Goal: Information Seeking & Learning: Understand process/instructions

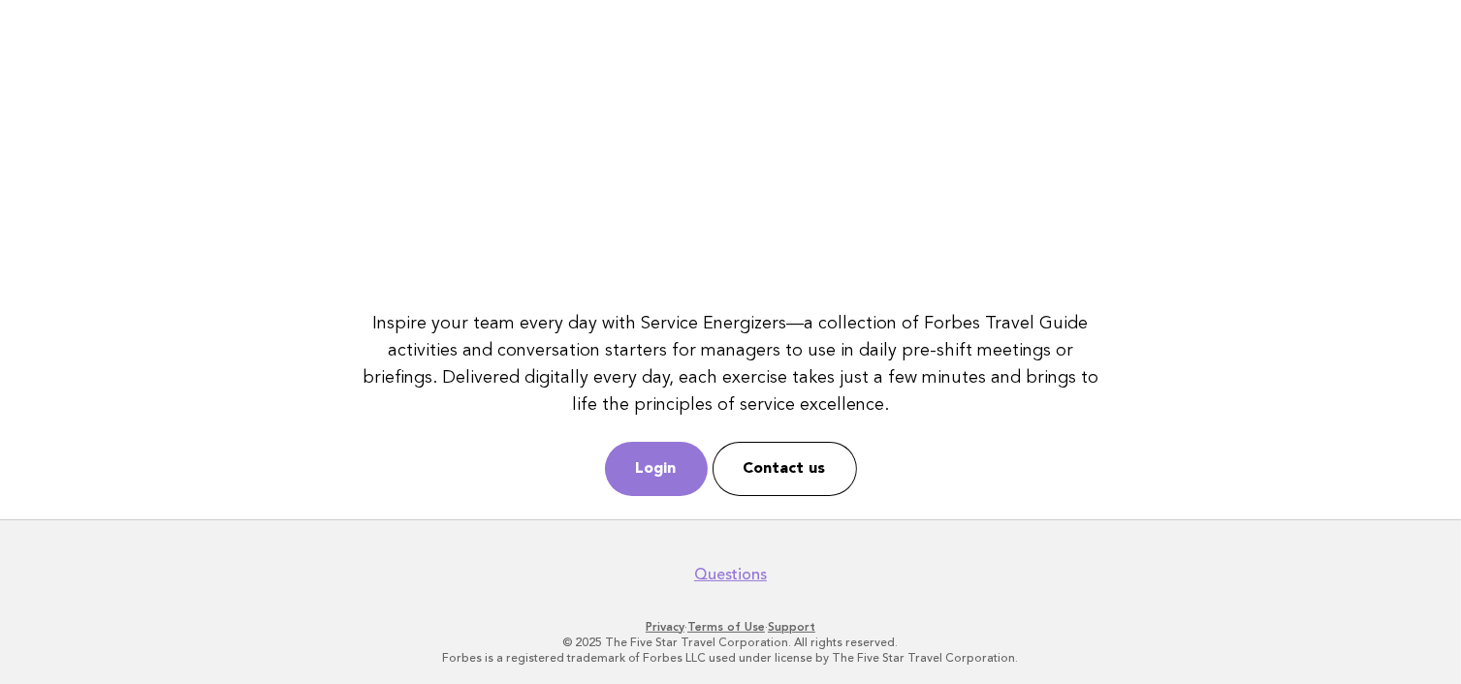
scroll to position [272, 0]
click at [671, 472] on link "Login" at bounding box center [656, 467] width 103 height 54
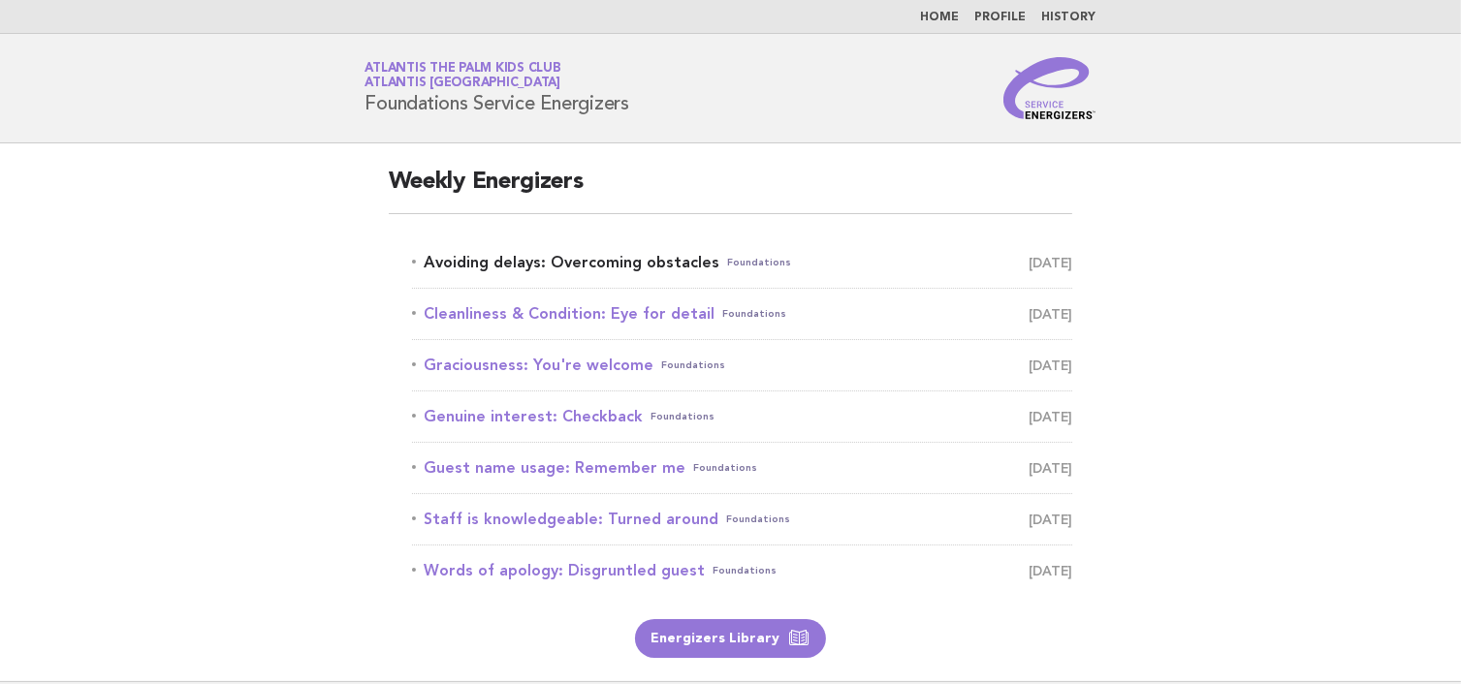
click at [445, 259] on link "Avoiding delays: Overcoming obstacles Foundations [DATE]" at bounding box center [742, 262] width 661 height 27
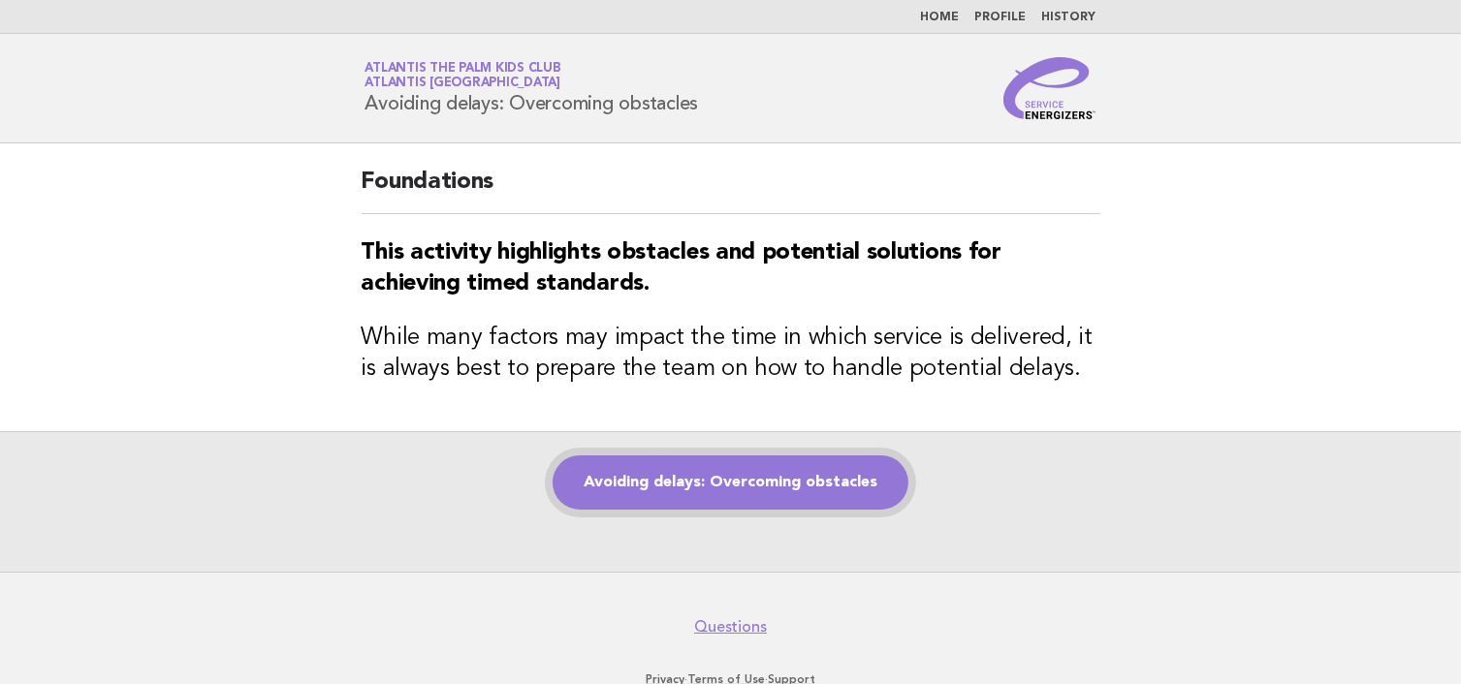
click at [845, 475] on link "Avoiding delays: Overcoming obstacles" at bounding box center [731, 483] width 356 height 54
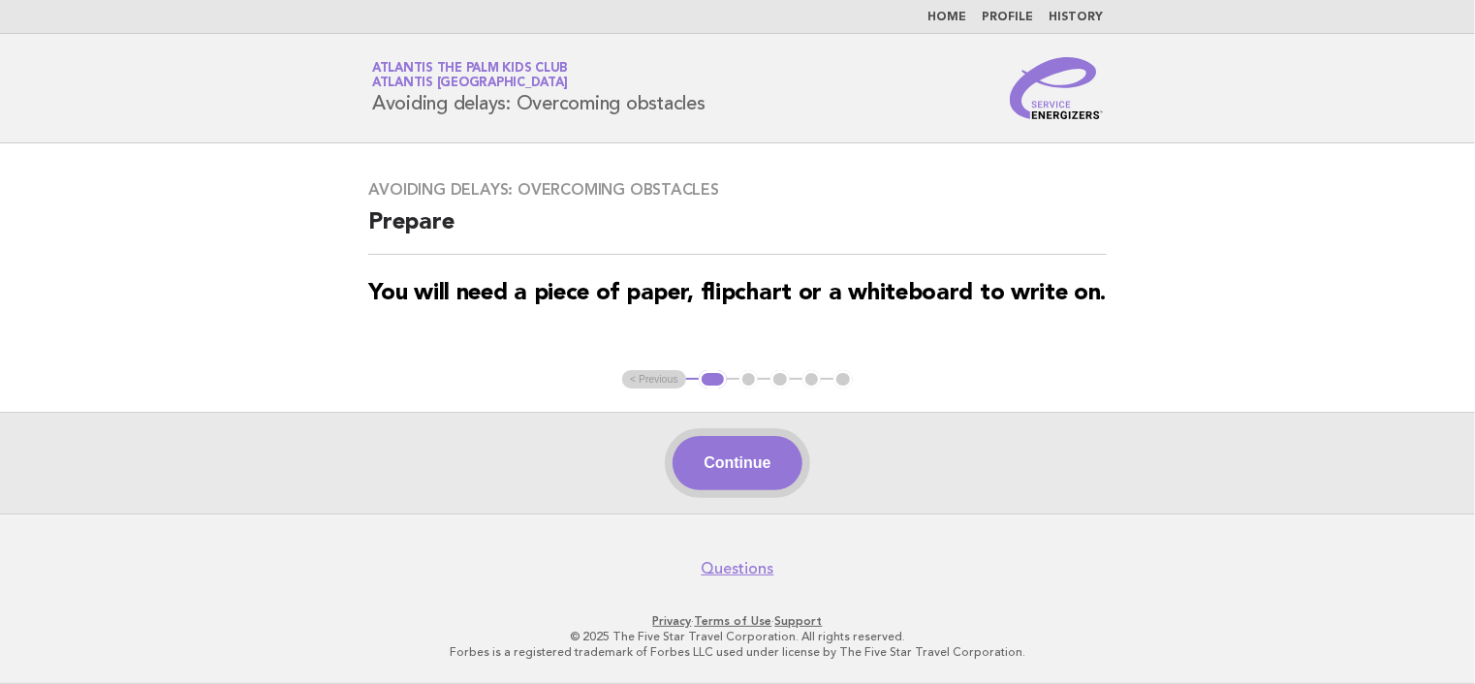
click at [731, 455] on button "Continue" at bounding box center [737, 463] width 129 height 54
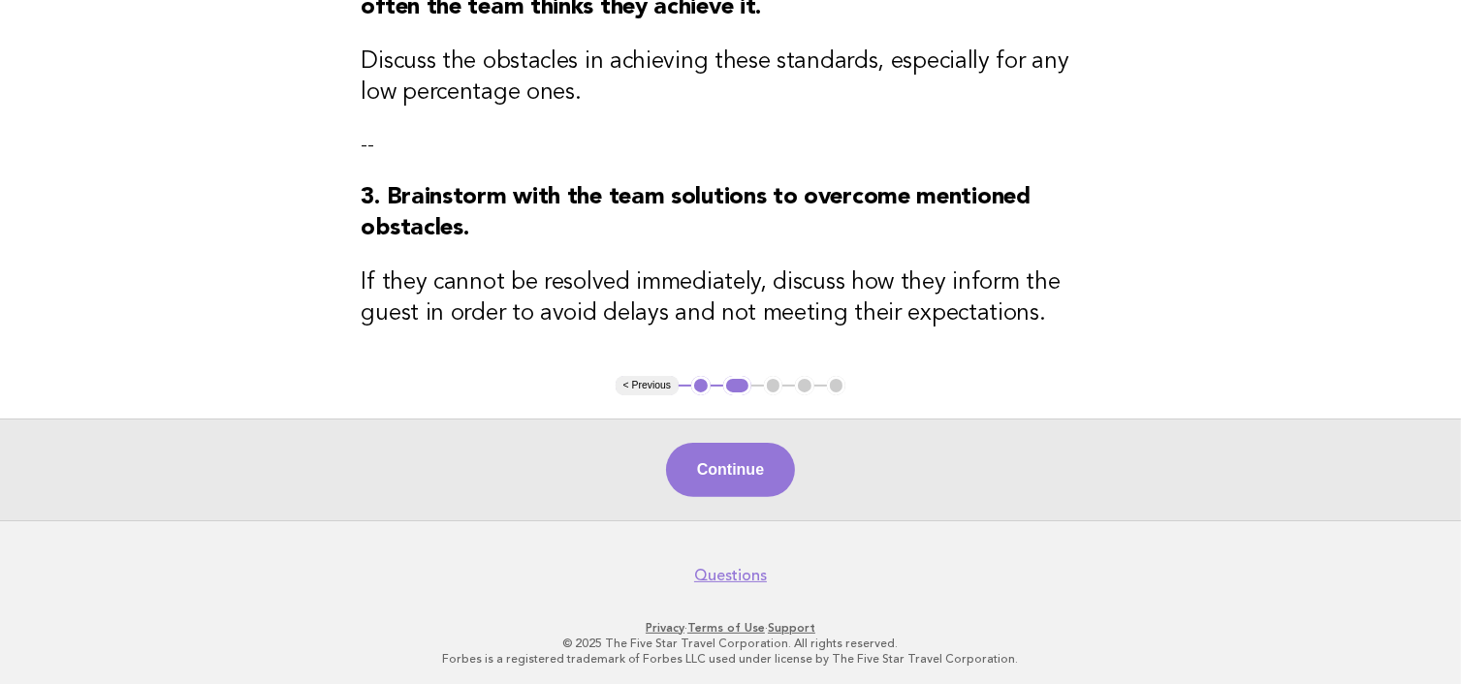
scroll to position [447, 0]
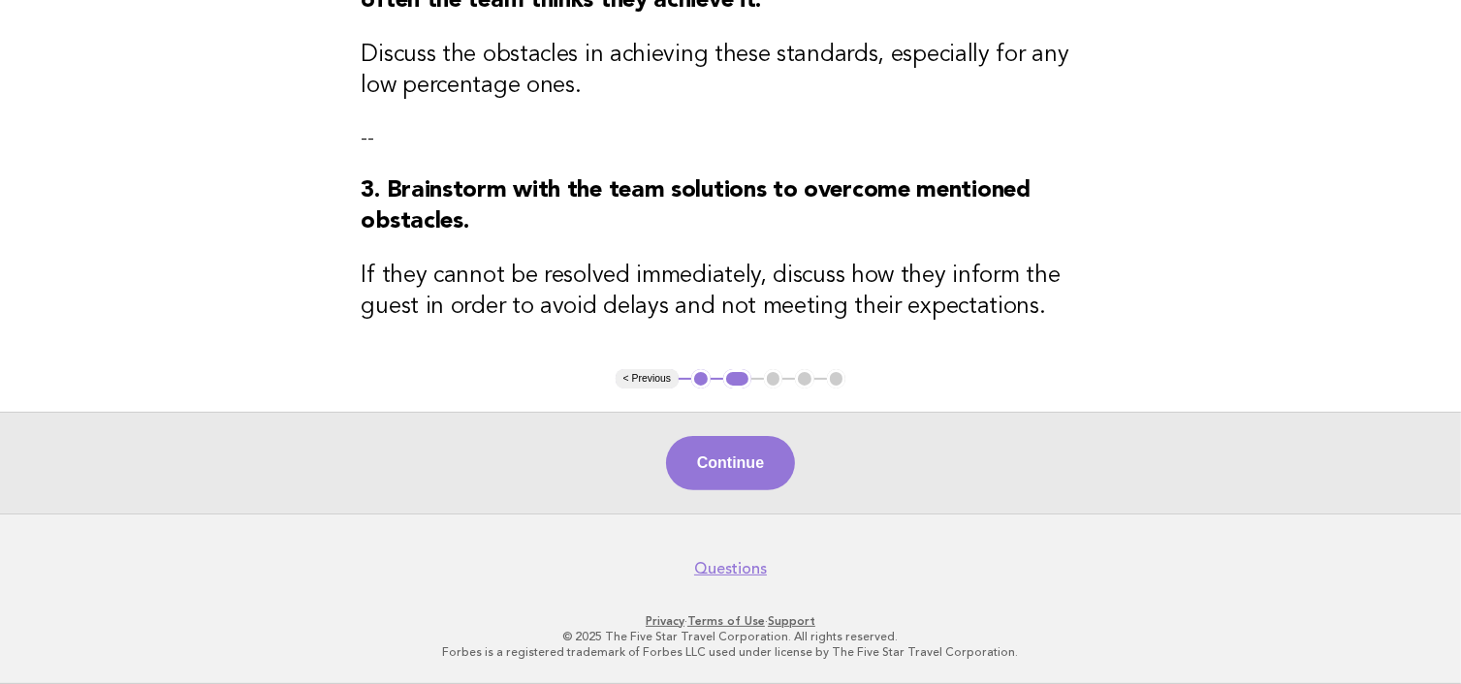
click at [689, 470] on button "Continue" at bounding box center [730, 463] width 129 height 54
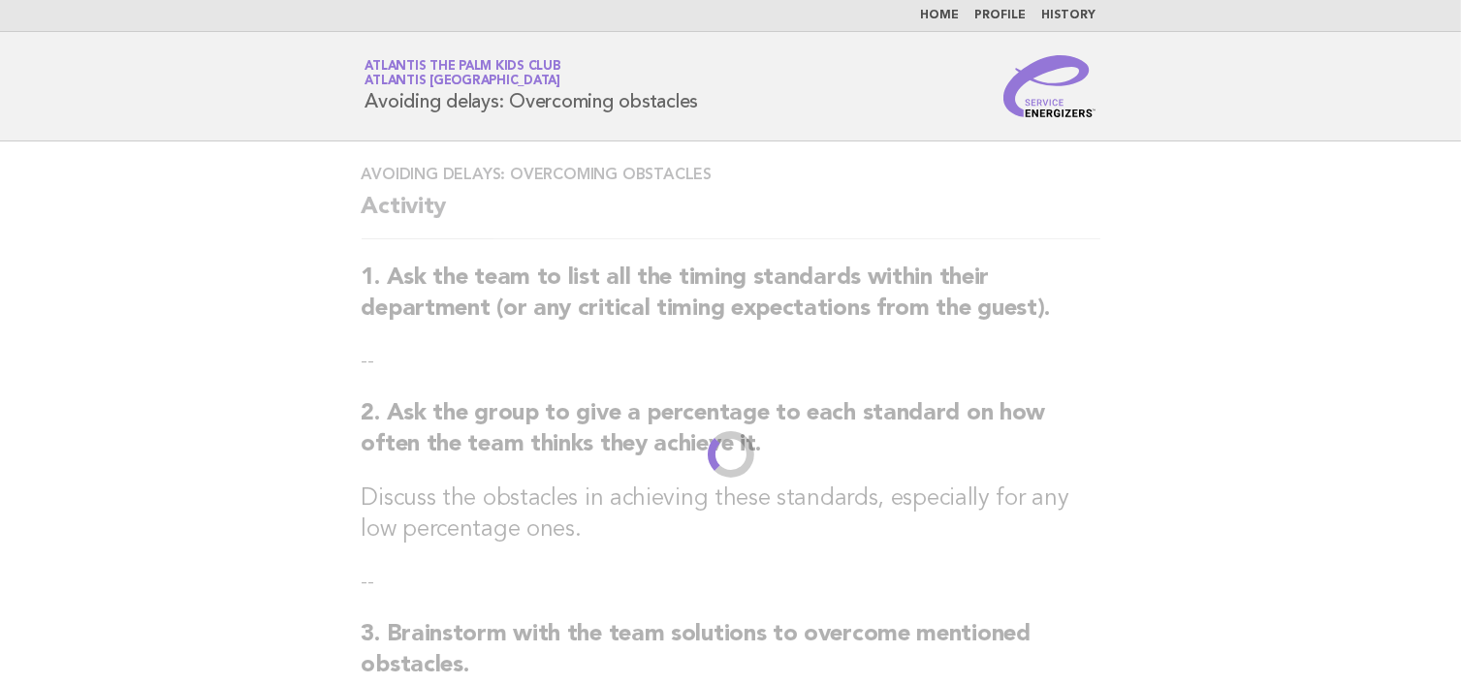
scroll to position [0, 0]
